Goal: Transaction & Acquisition: Purchase product/service

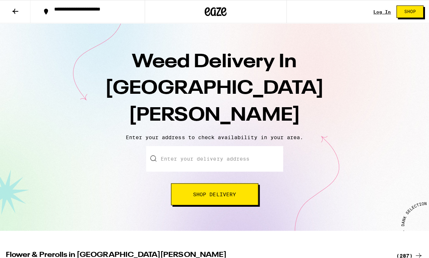
click at [232, 146] on input "Enter your delivery address" at bounding box center [214, 158] width 136 height 25
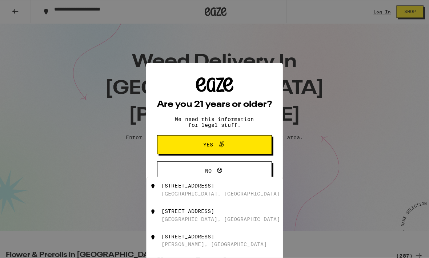
click at [244, 135] on div "Are you 21 years or older? We need this information for legal stuff. Yes No" at bounding box center [213, 128] width 114 height 103
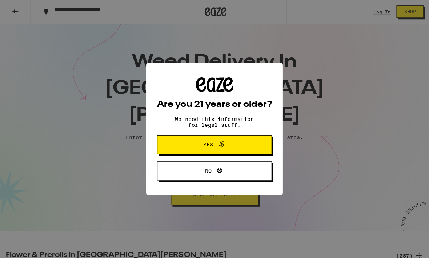
click at [245, 140] on button "Yes" at bounding box center [213, 144] width 114 height 19
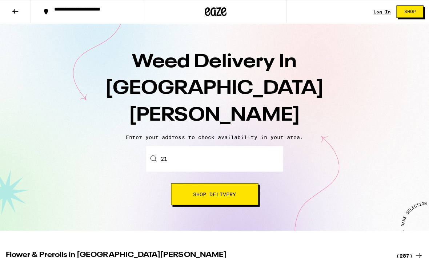
click at [228, 146] on input "21" at bounding box center [214, 158] width 136 height 25
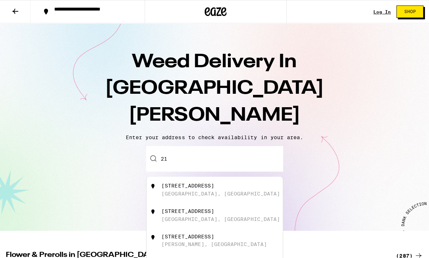
click at [232, 146] on input "21" at bounding box center [214, 158] width 136 height 25
click at [231, 146] on input "21" at bounding box center [214, 158] width 136 height 25
click at [203, 215] on div "[GEOGRAPHIC_DATA], [GEOGRAPHIC_DATA]" at bounding box center [220, 218] width 118 height 6
type input "[STREET_ADDRESS][PERSON_NAME]"
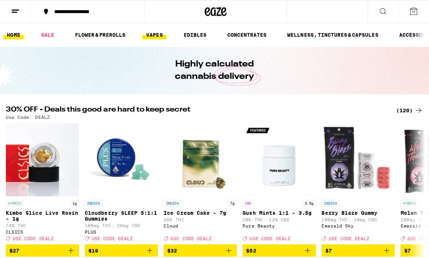
click at [156, 37] on link "VAPES" at bounding box center [154, 35] width 24 height 9
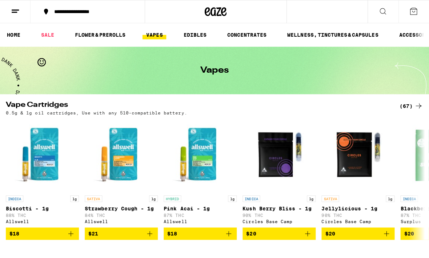
click at [411, 106] on div "(67)" at bounding box center [410, 105] width 24 height 9
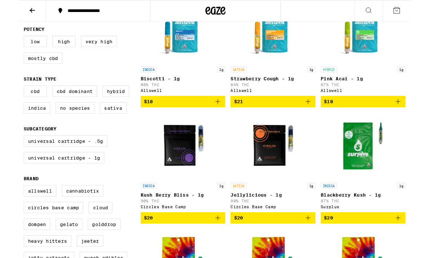
scroll to position [110, 0]
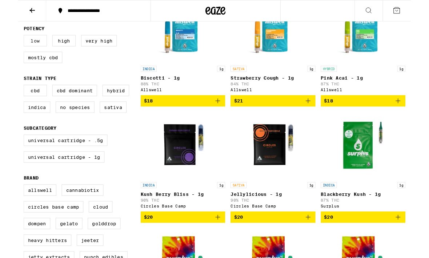
click at [20, 50] on label "Low" at bounding box center [18, 44] width 25 height 12
click at [8, 40] on input "Low" at bounding box center [7, 39] width 0 height 0
checkbox input "true"
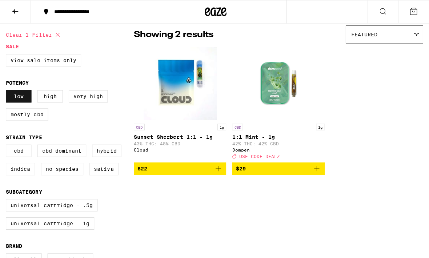
scroll to position [58, 0]
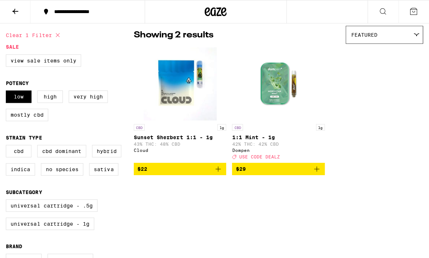
click at [295, 94] on img "Open page for 1:1 Mint - 1g from Dompen" at bounding box center [277, 83] width 73 height 73
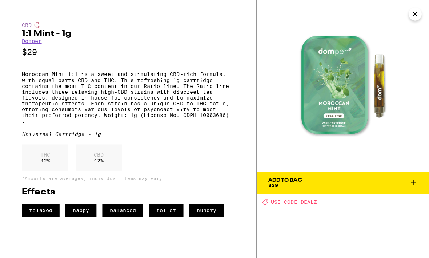
scroll to position [8, 0]
click at [33, 43] on link "Dompen" at bounding box center [32, 41] width 20 height 6
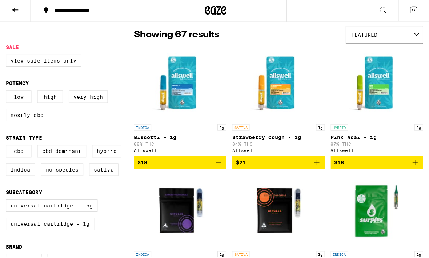
checkbox input "false"
